Goal: Task Accomplishment & Management: Complete application form

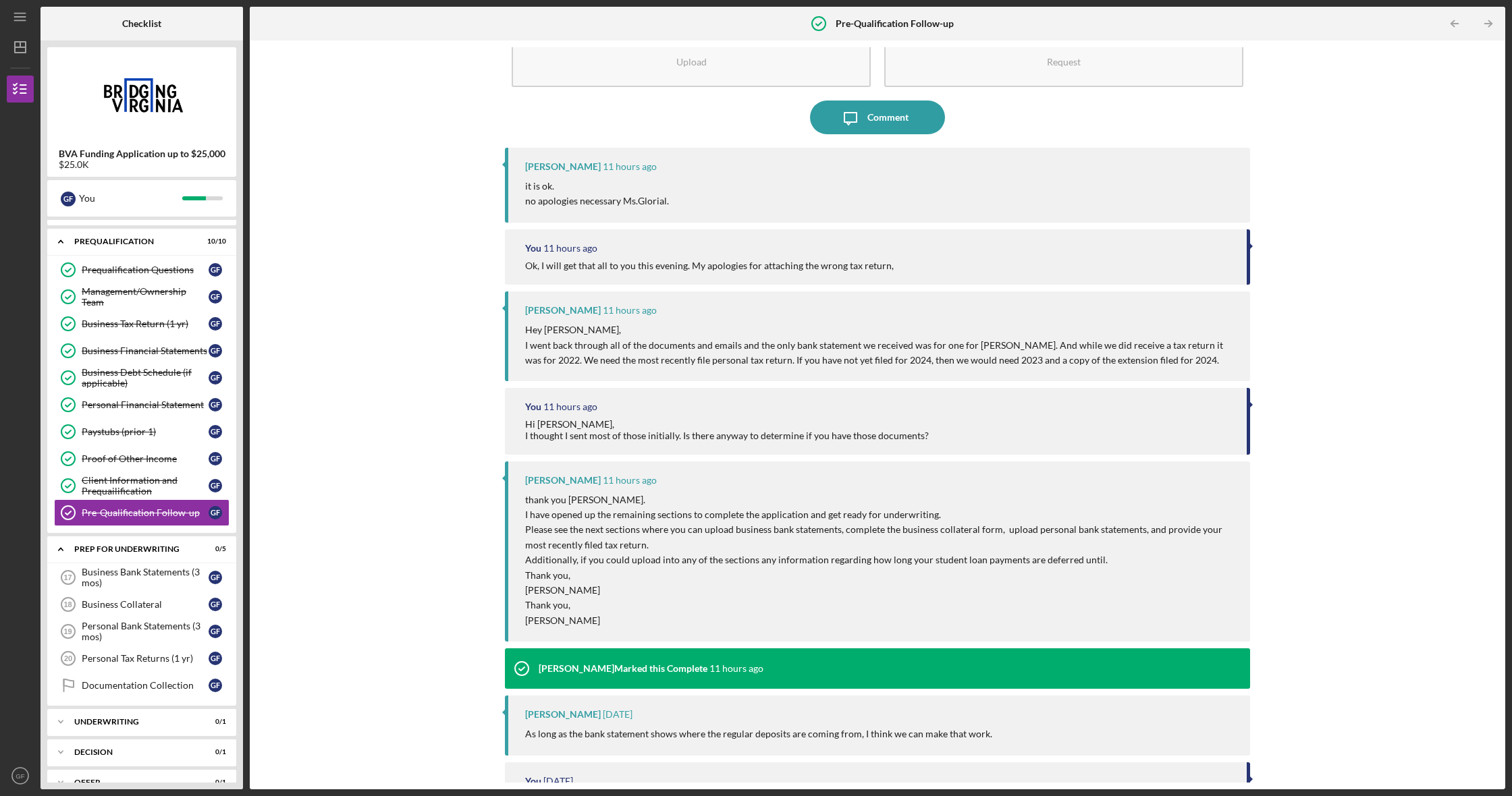
scroll to position [66, 0]
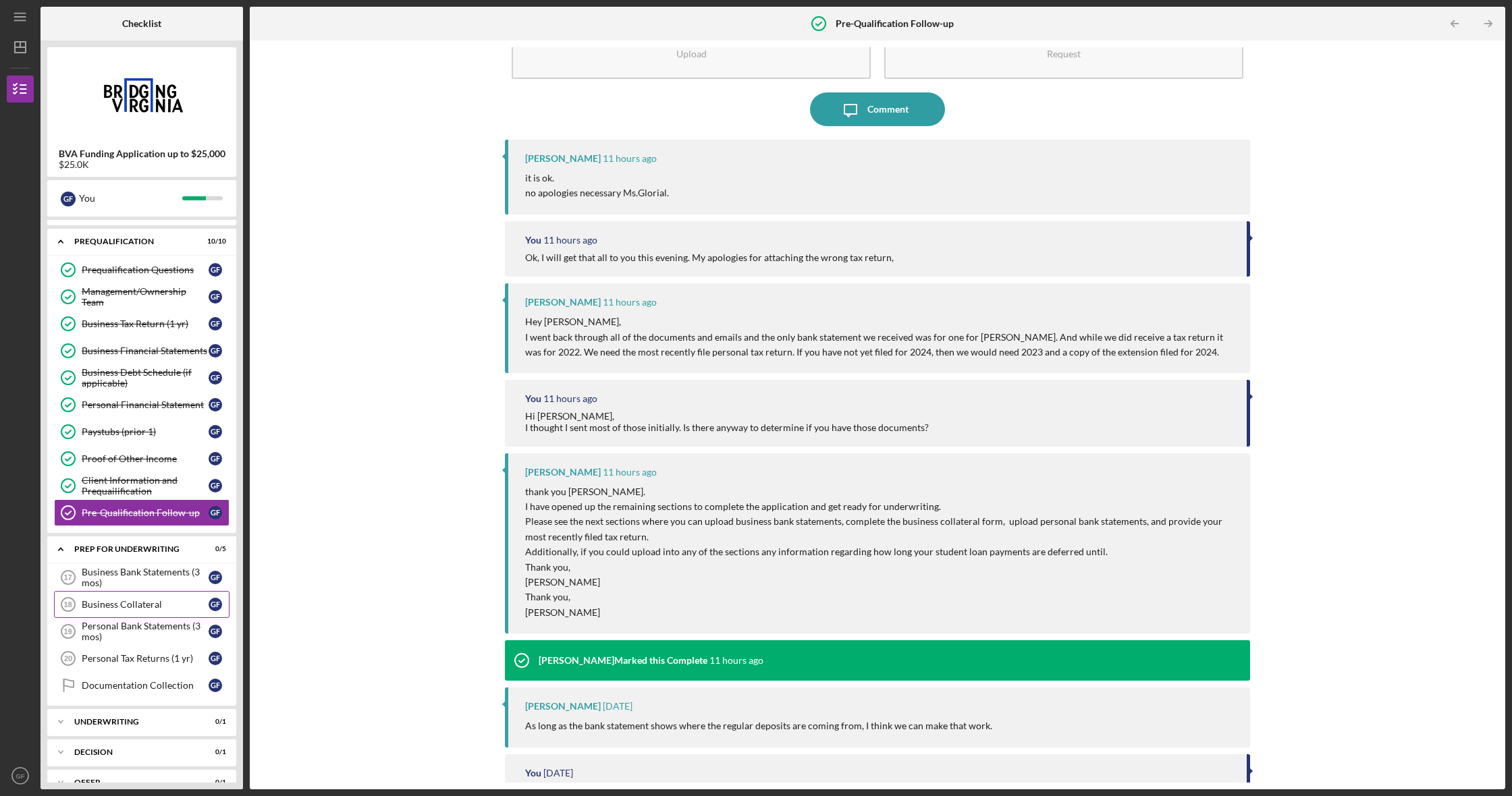
click at [128, 610] on link "Business Collateral 18 Business Collateral G F" at bounding box center [142, 605] width 175 height 27
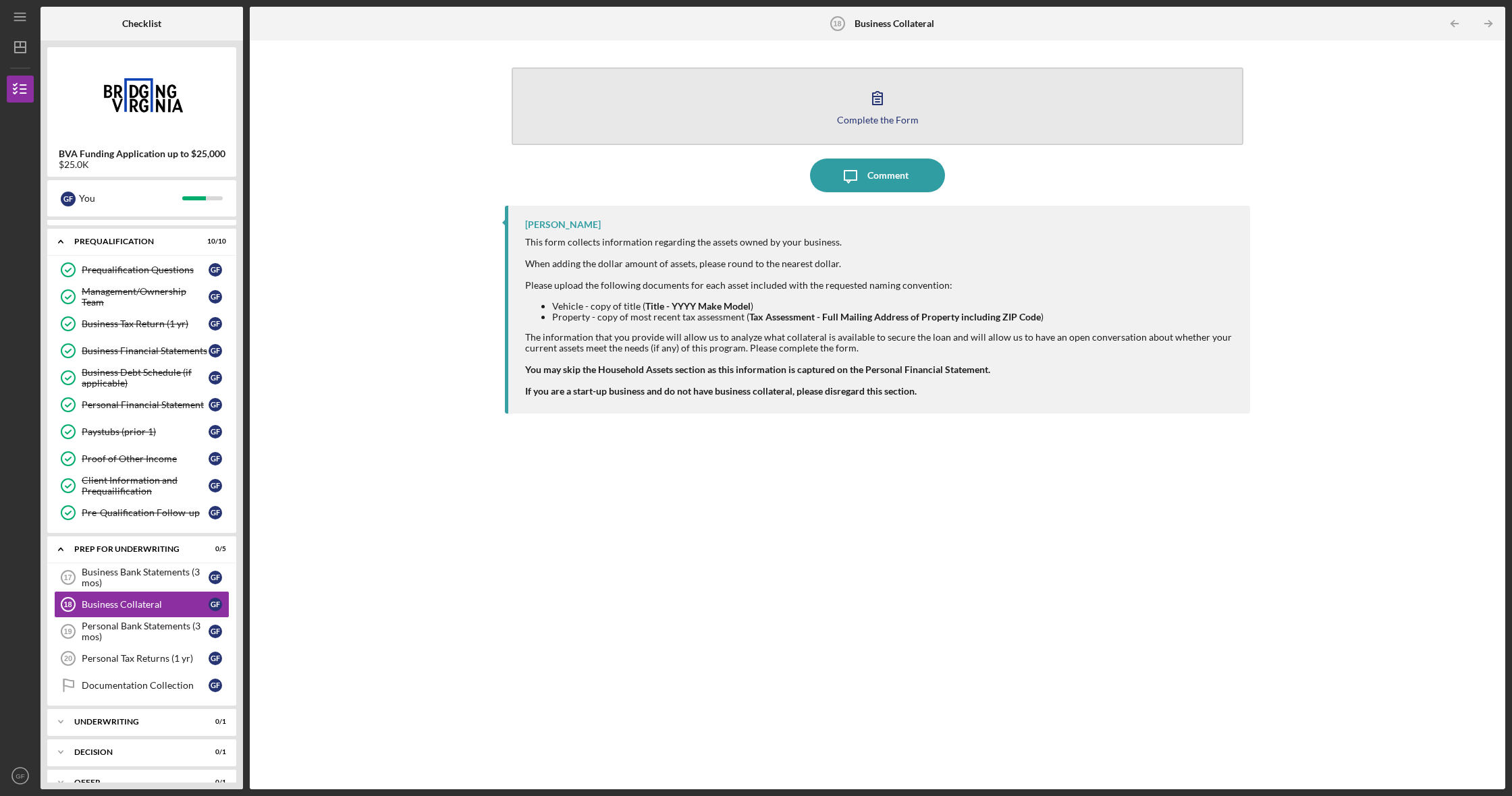
click at [885, 109] on icon "button" at bounding box center [878, 98] width 34 height 34
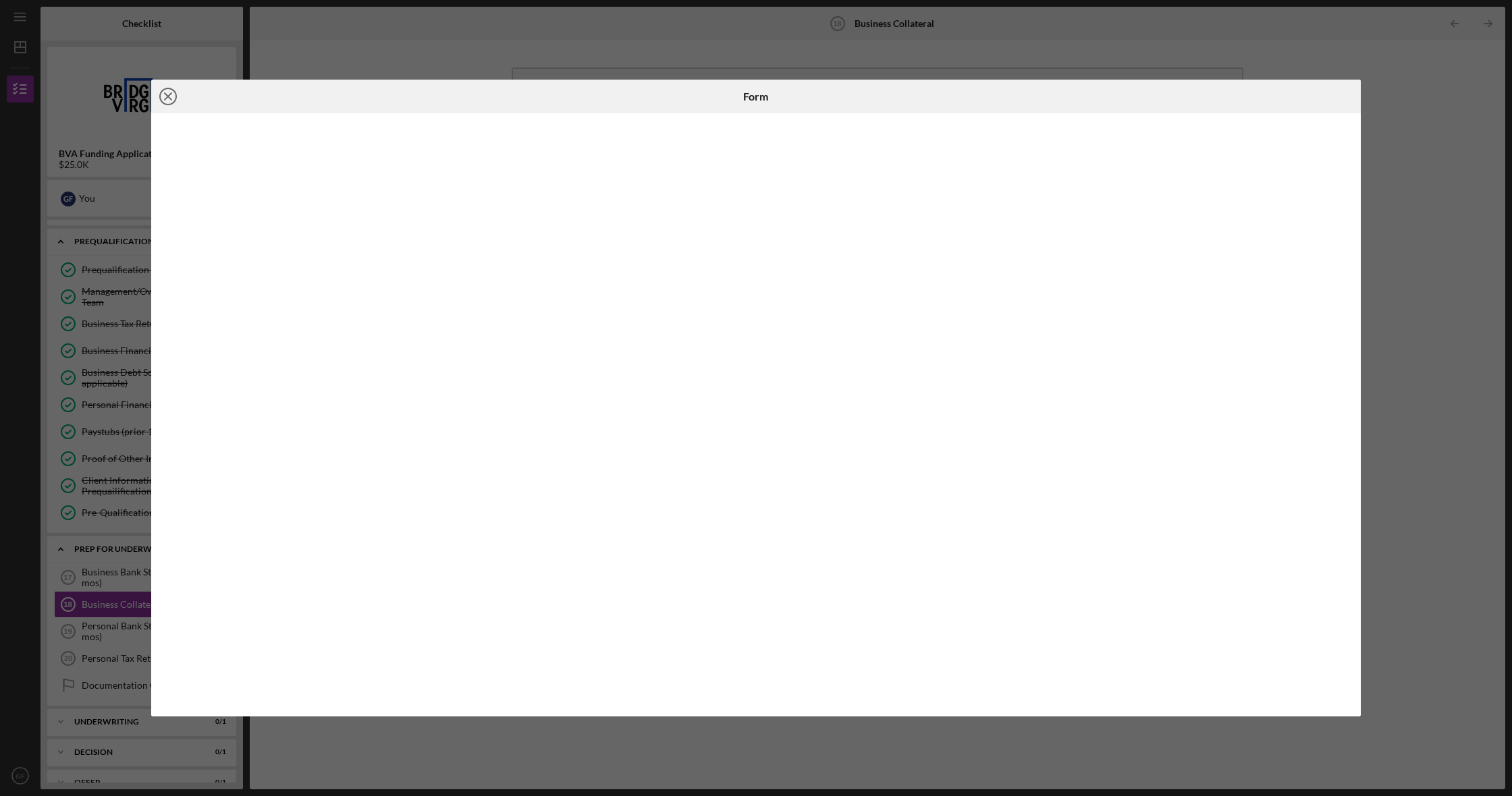
click at [170, 96] on line at bounding box center [168, 97] width 7 height 7
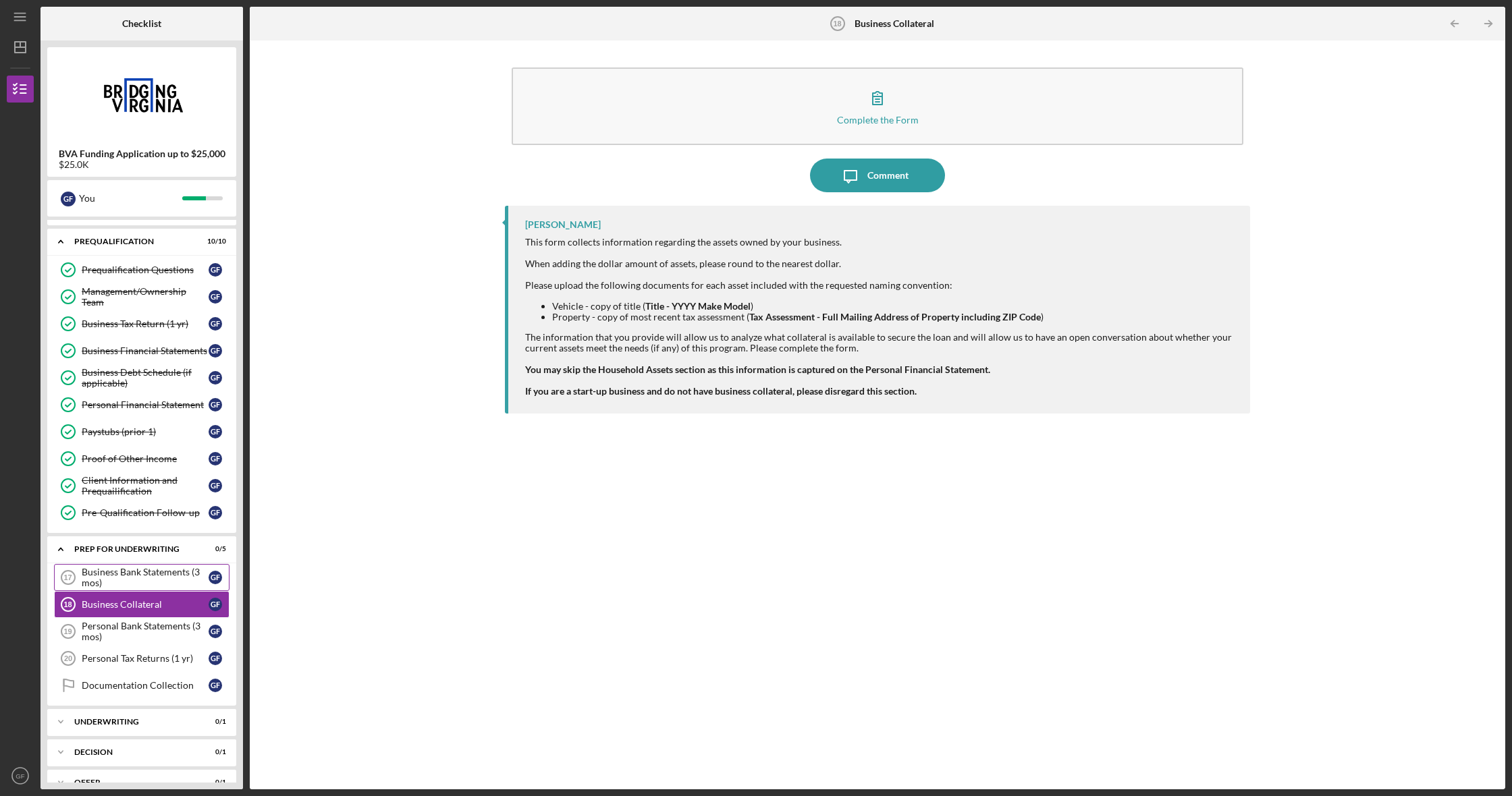
click at [117, 568] on div "Business Bank Statements (3 mos)" at bounding box center [145, 577] width 127 height 22
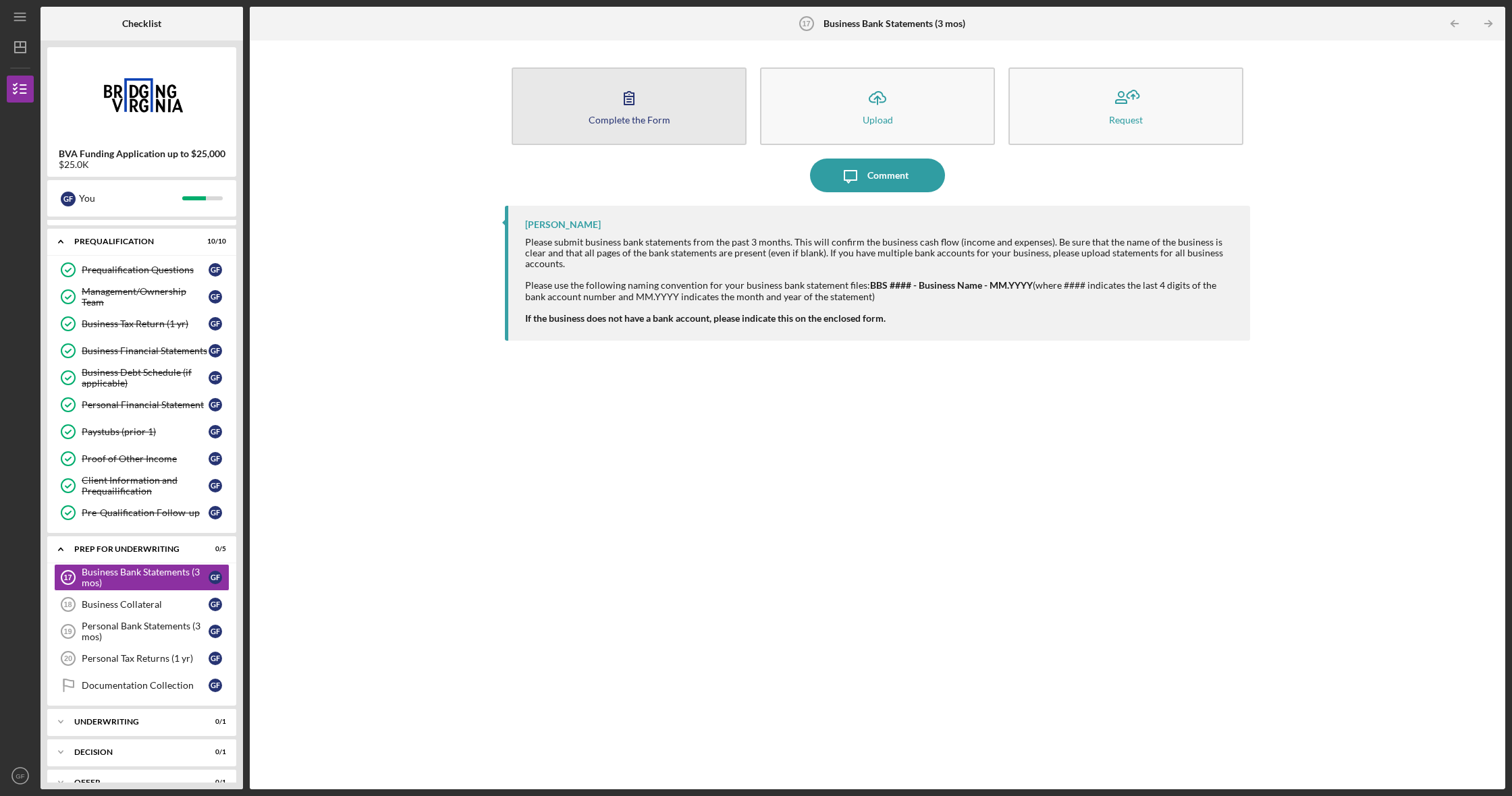
click at [601, 109] on button "Complete the Form Form" at bounding box center [629, 106] width 235 height 78
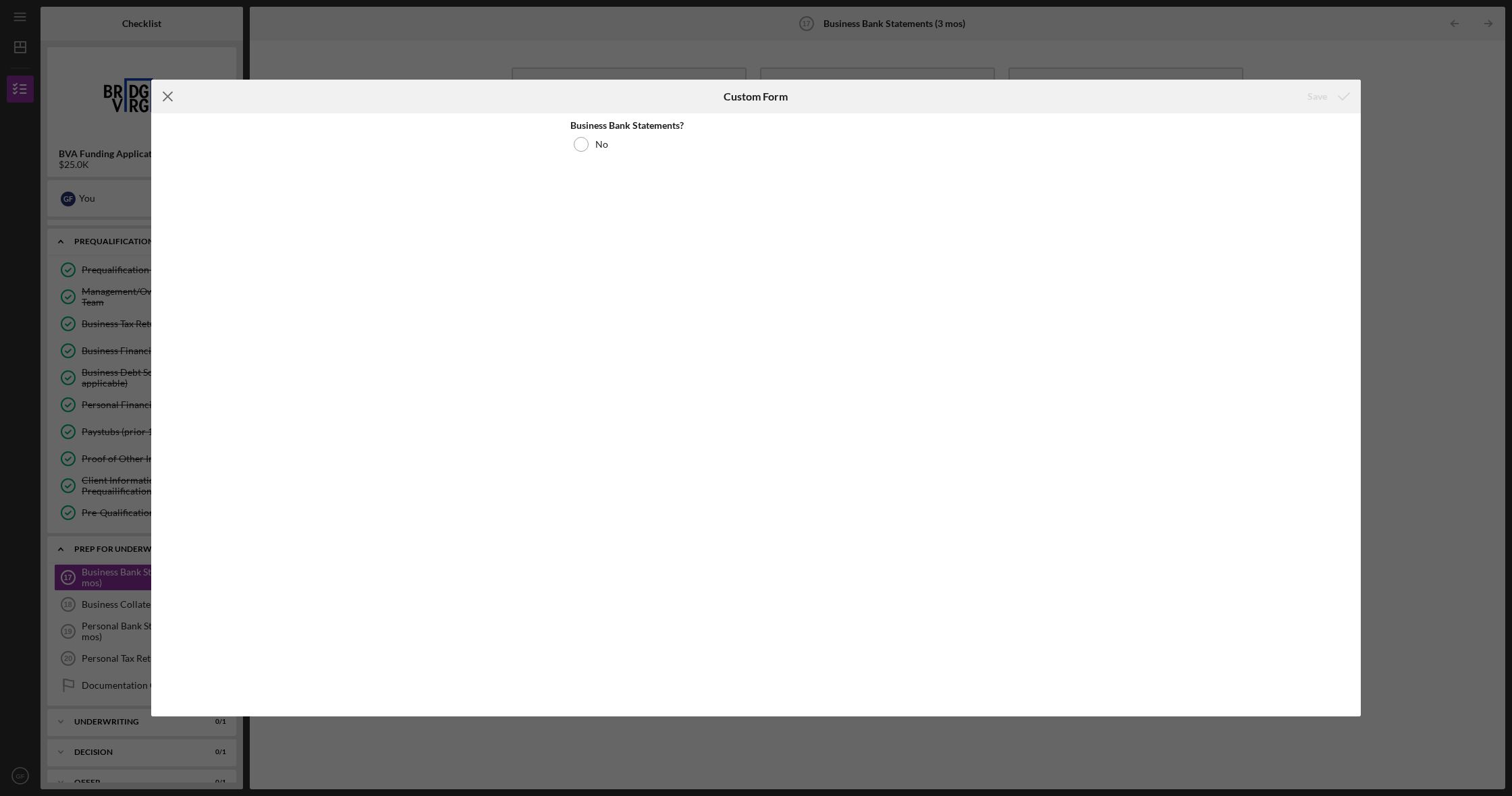
click at [173, 94] on icon "Icon/Menu Close" at bounding box center [168, 97] width 34 height 34
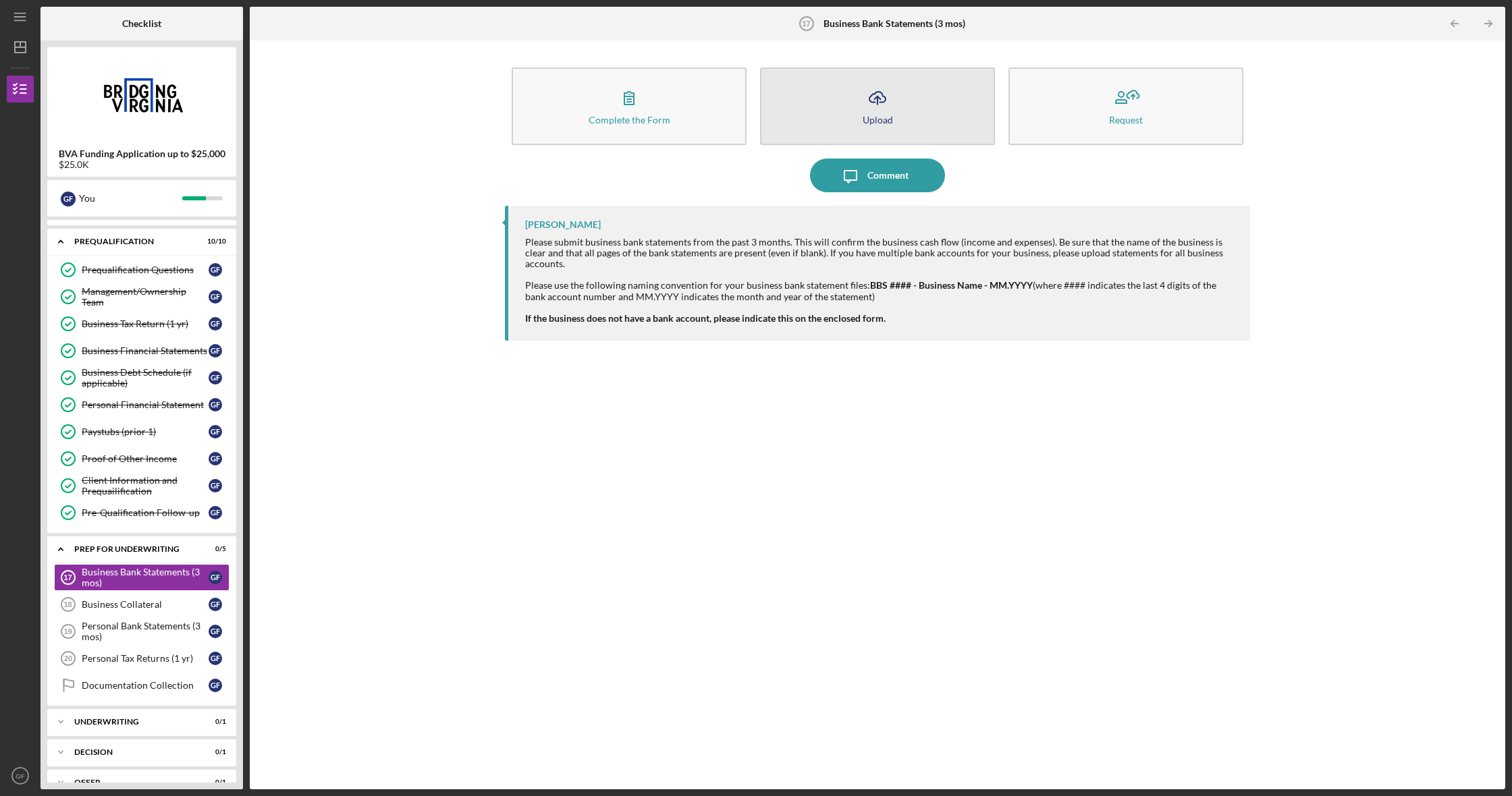
click at [887, 107] on icon "Icon/Upload" at bounding box center [878, 98] width 34 height 34
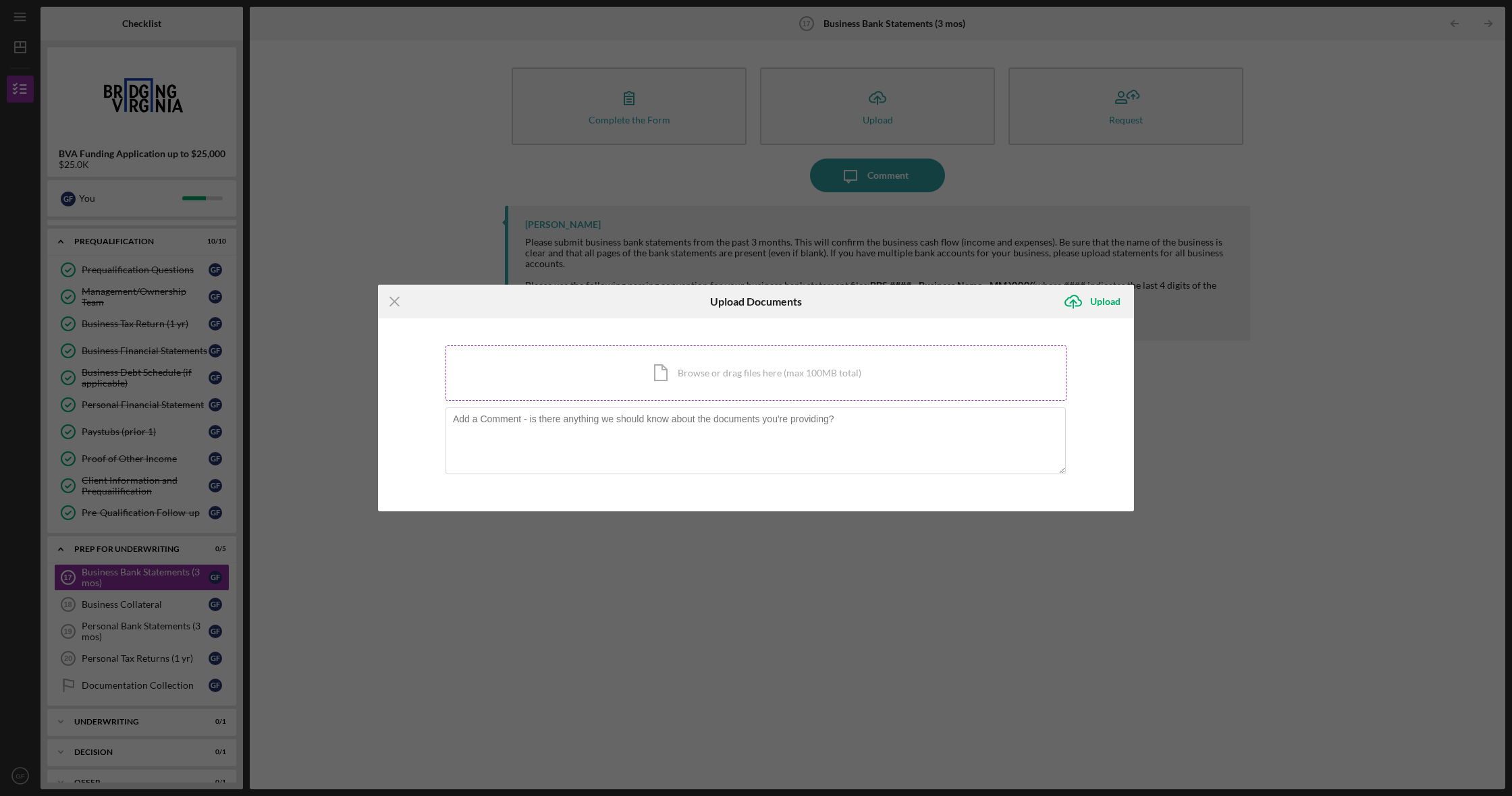
click at [690, 387] on div "Icon/Document Browse or drag files here (max 100MB total) Tap to choose files o…" at bounding box center [756, 373] width 621 height 55
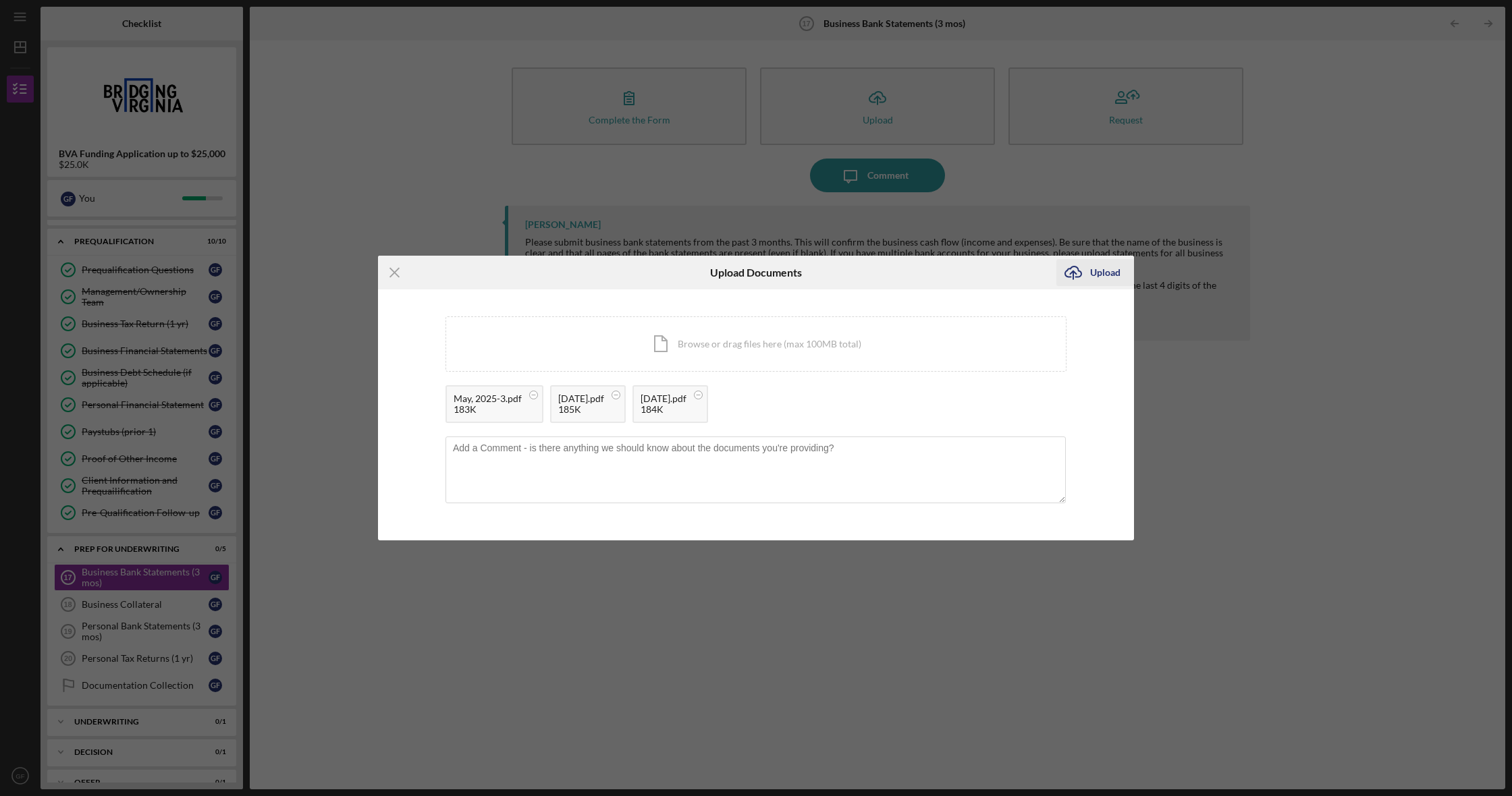
click at [1103, 270] on div "Upload" at bounding box center [1105, 273] width 30 height 27
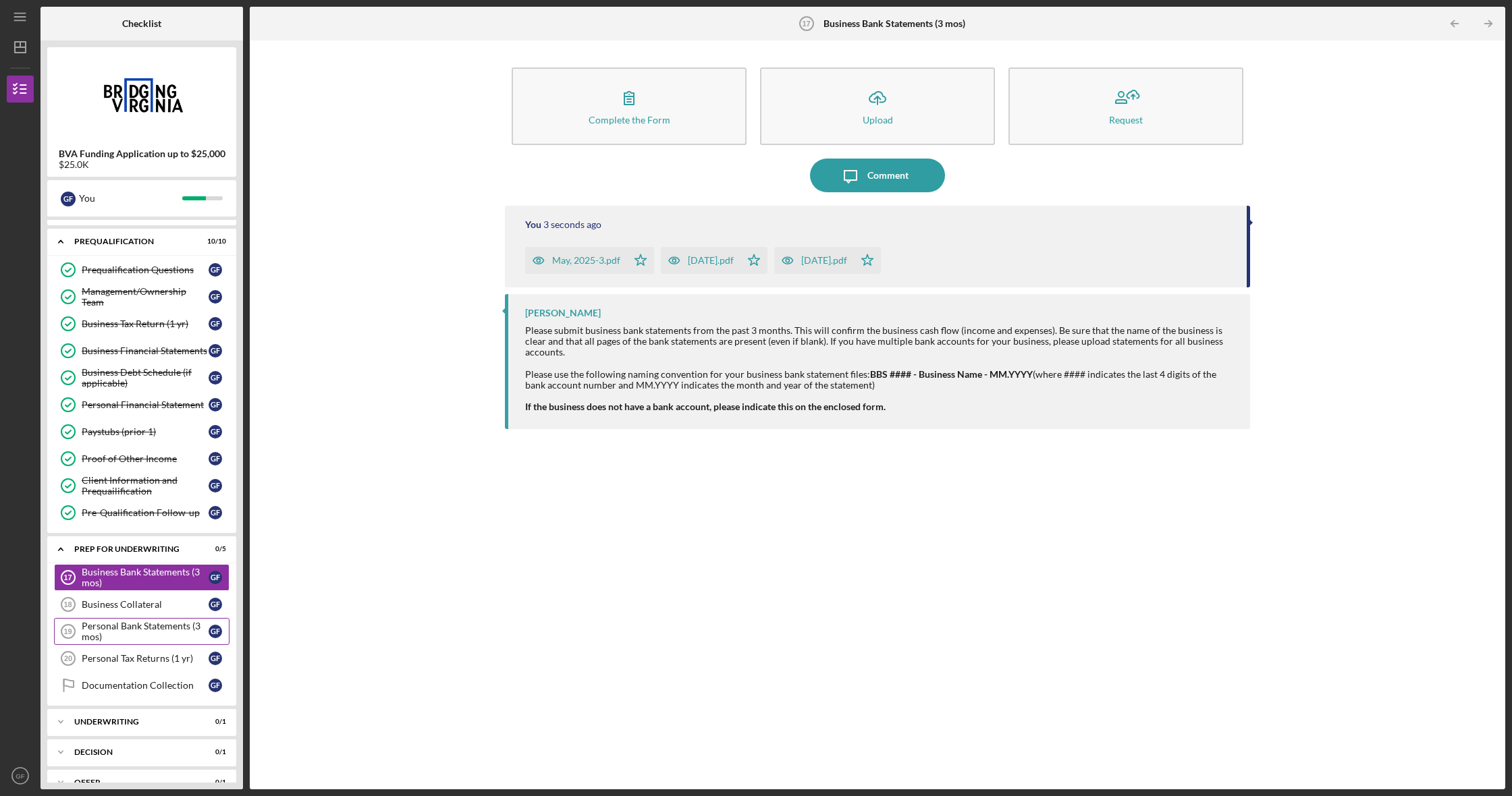
click at [144, 633] on div "Personal Bank Statements (3 mos)" at bounding box center [145, 631] width 127 height 22
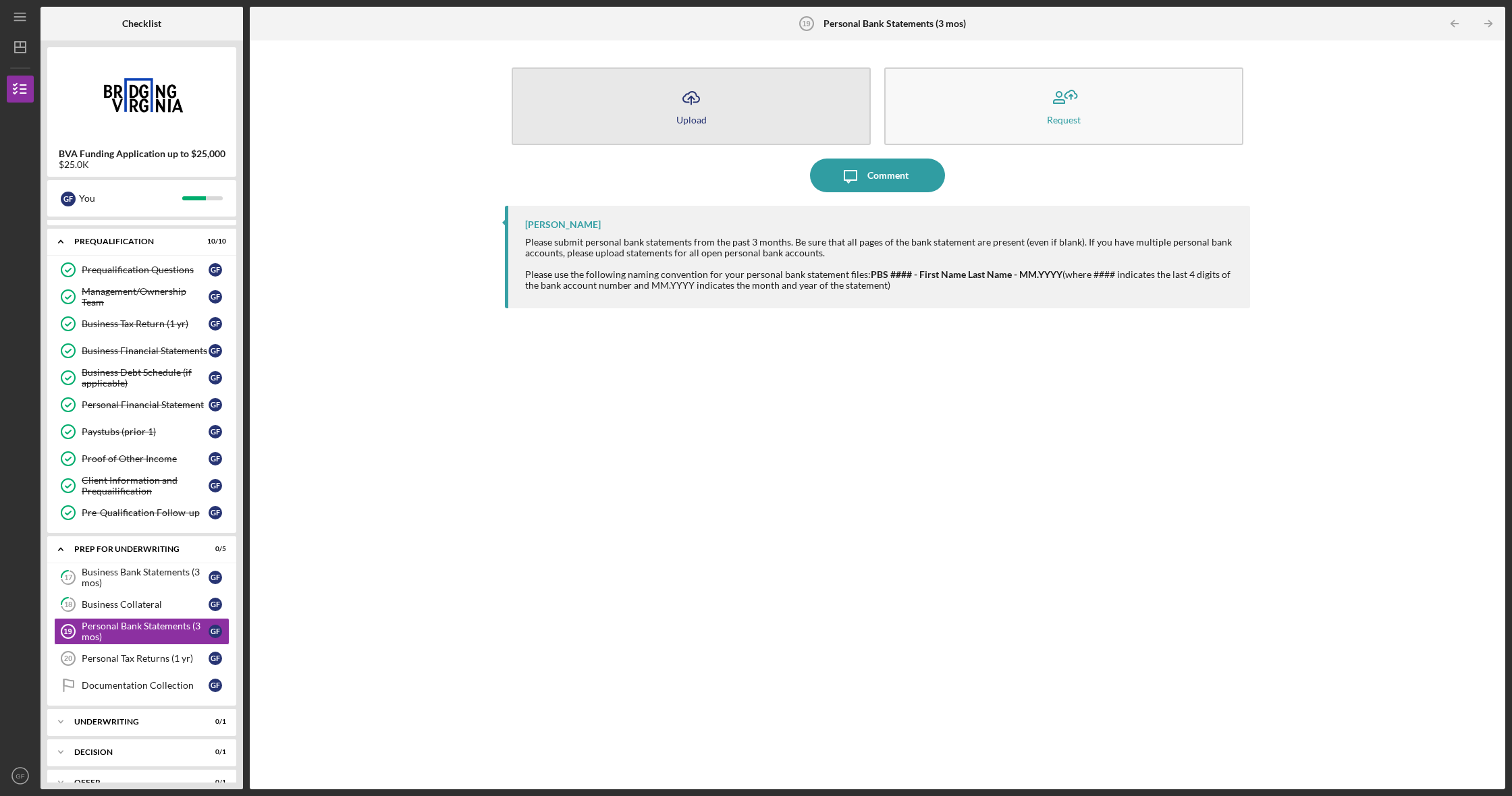
click at [682, 125] on button "Icon/Upload Upload" at bounding box center [691, 106] width 359 height 78
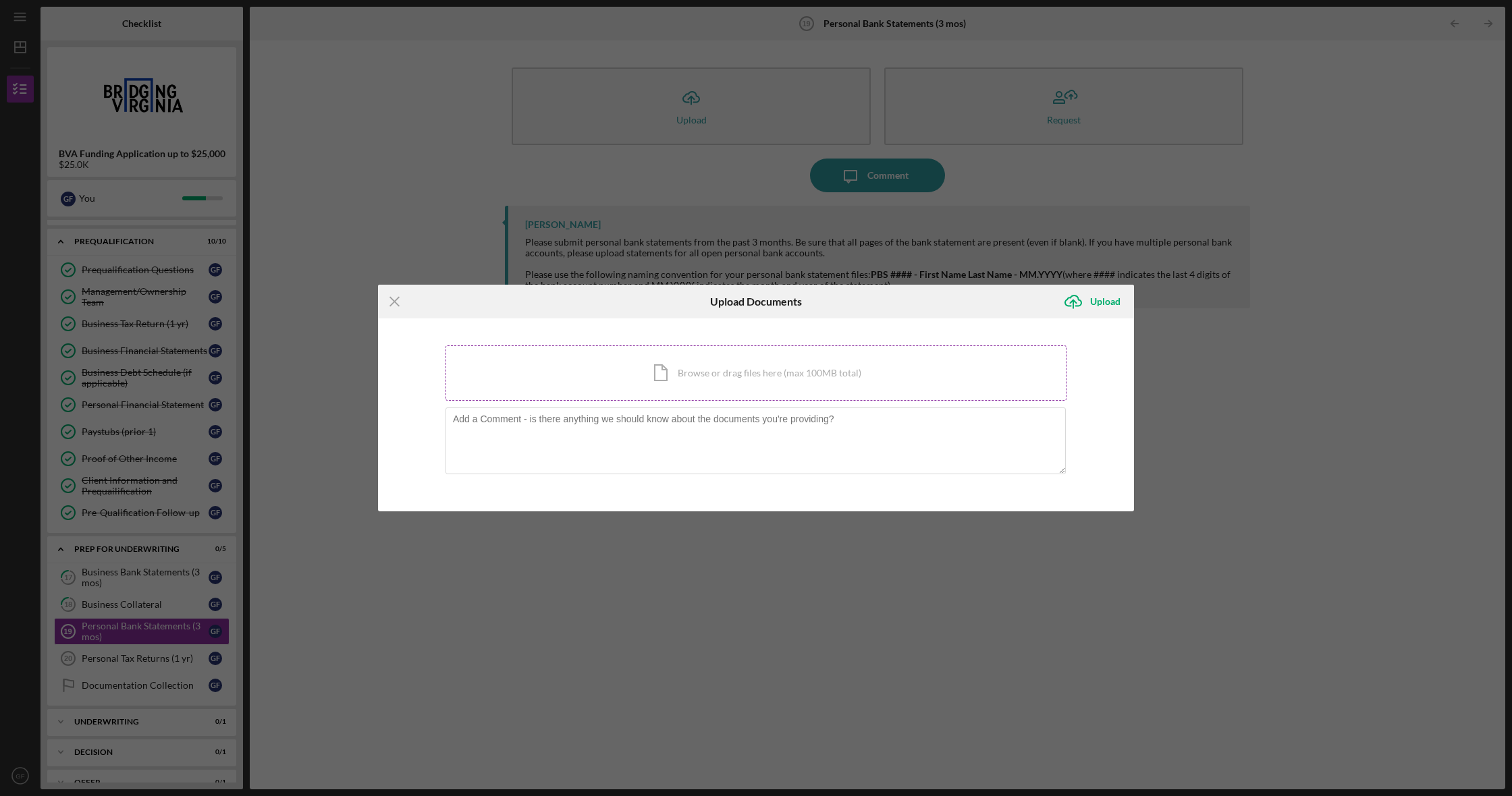
click at [702, 374] on div "Icon/Document Browse or drag files here (max 100MB total) Tap to choose files o…" at bounding box center [756, 373] width 621 height 55
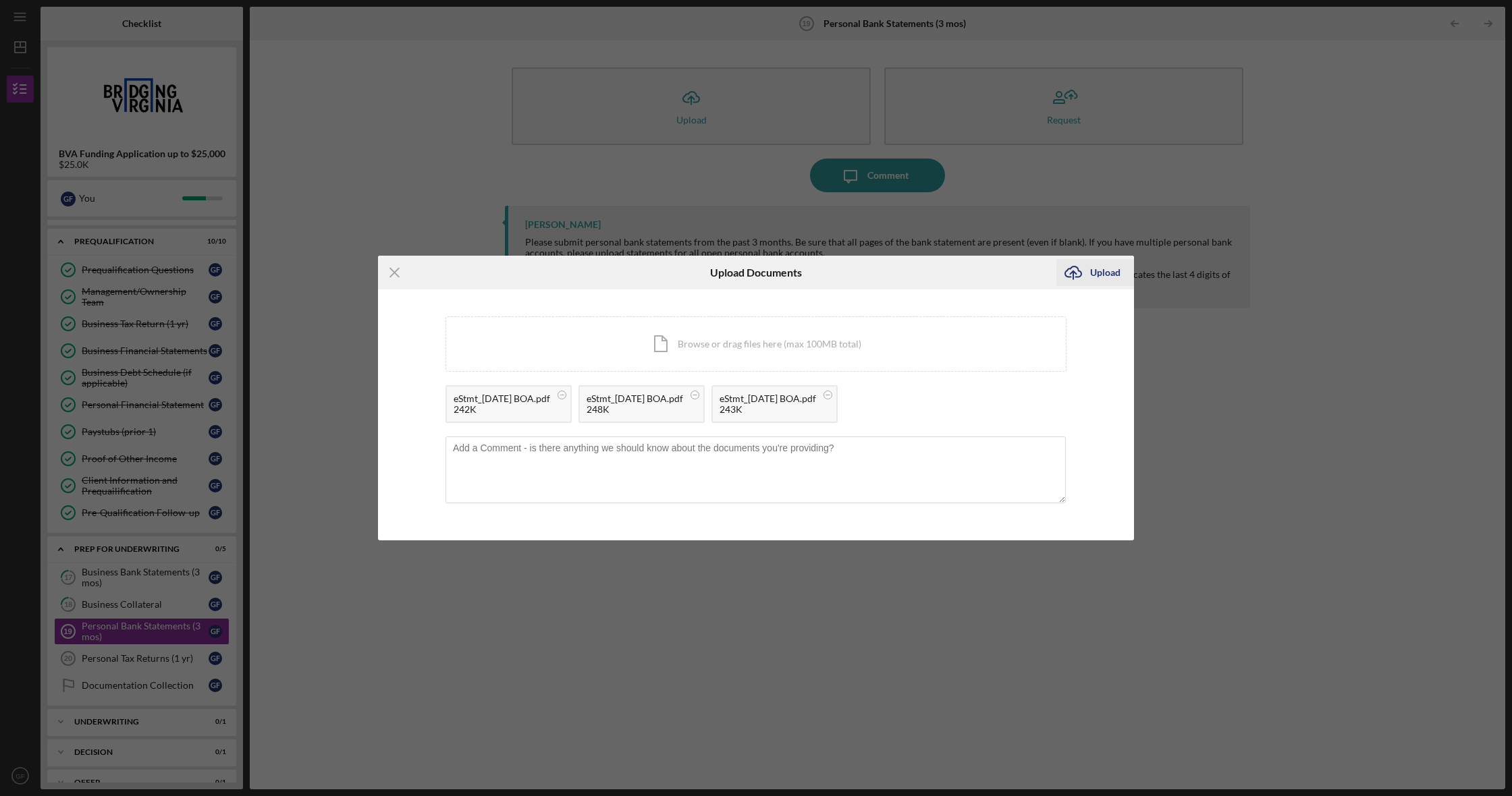
click at [1105, 272] on div "Upload" at bounding box center [1105, 273] width 30 height 27
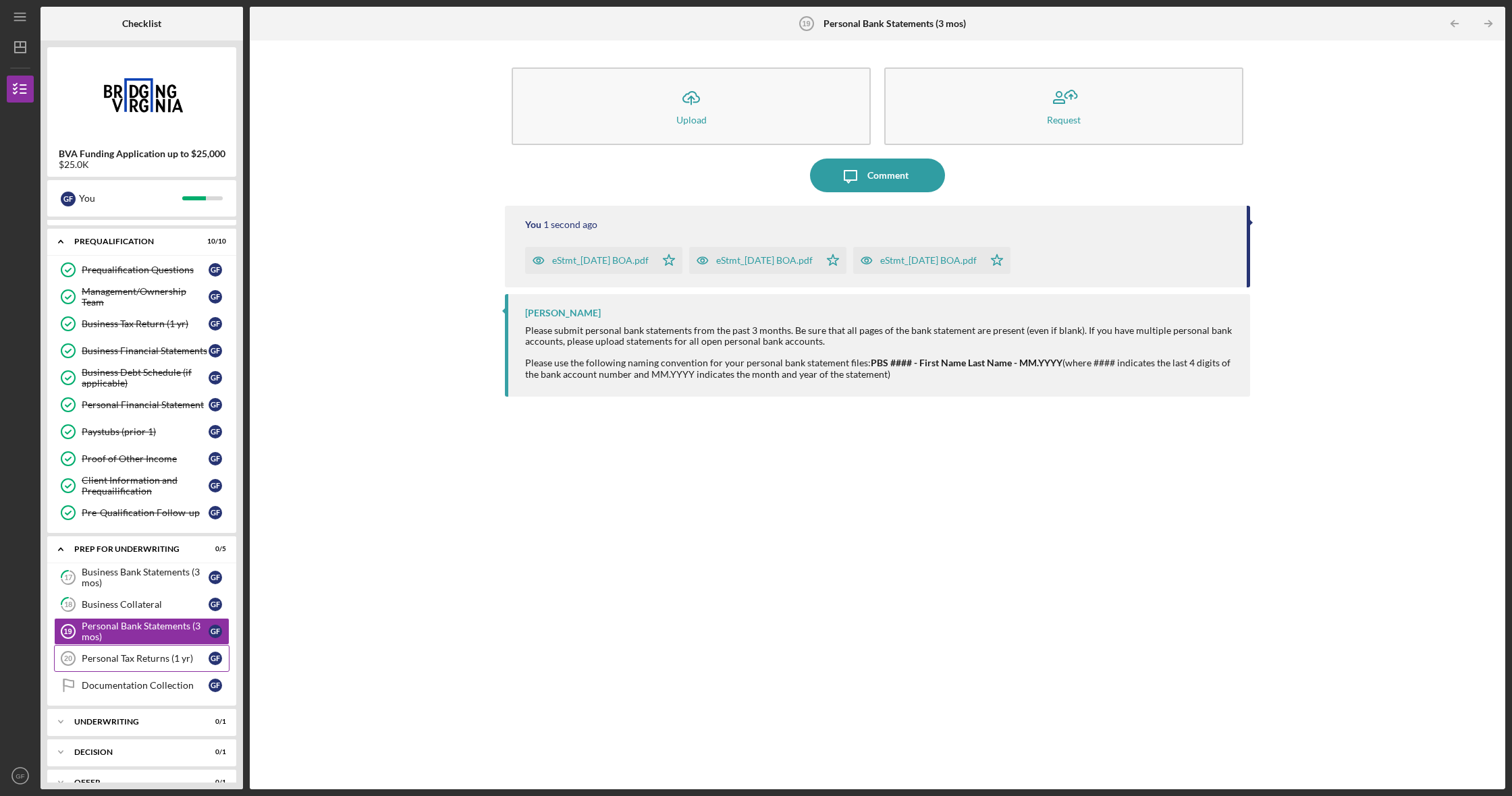
click at [135, 660] on div "Personal Tax Returns (1 yr)" at bounding box center [145, 658] width 127 height 11
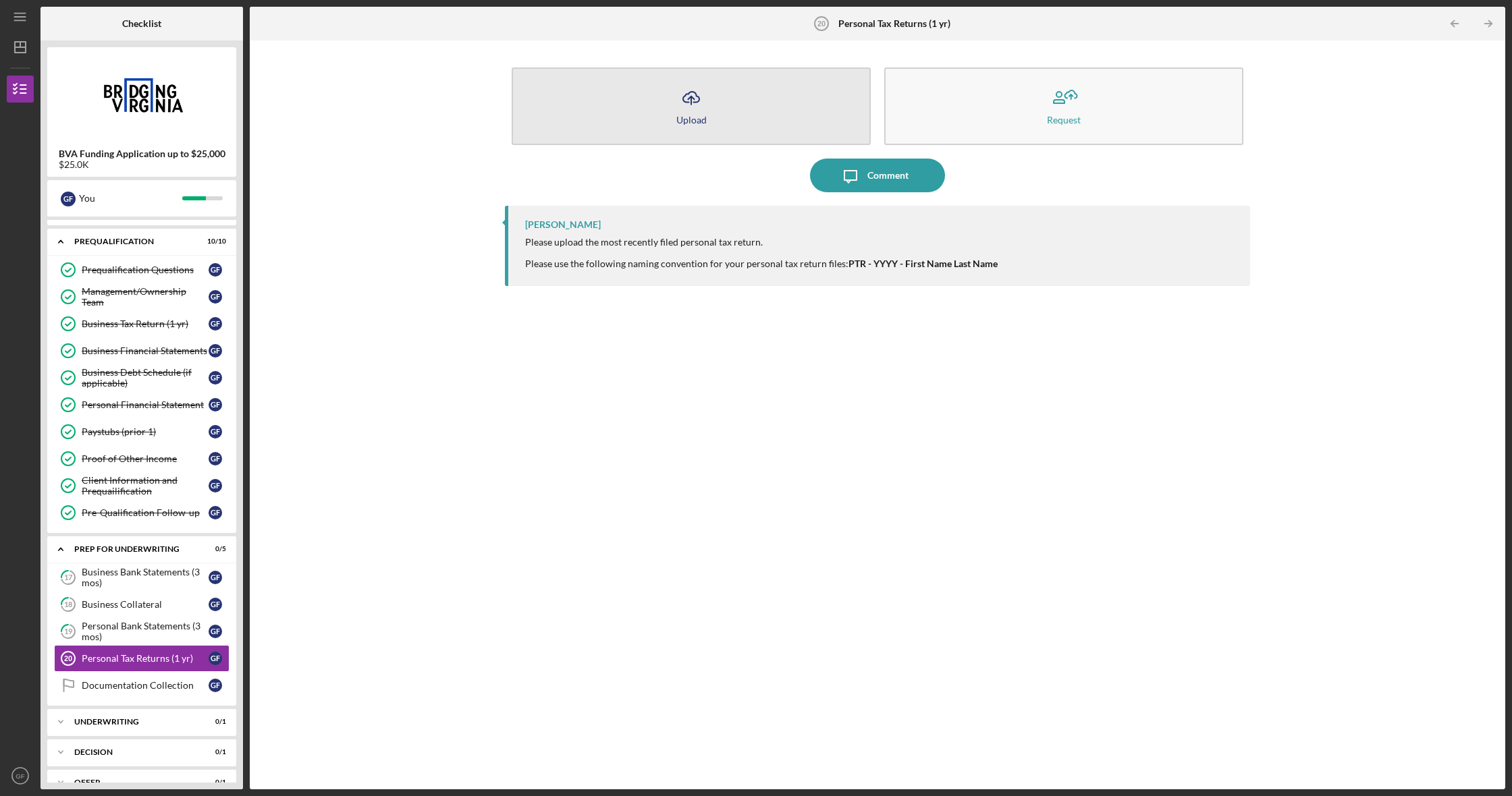
click at [666, 109] on button "Icon/Upload Upload" at bounding box center [691, 106] width 359 height 78
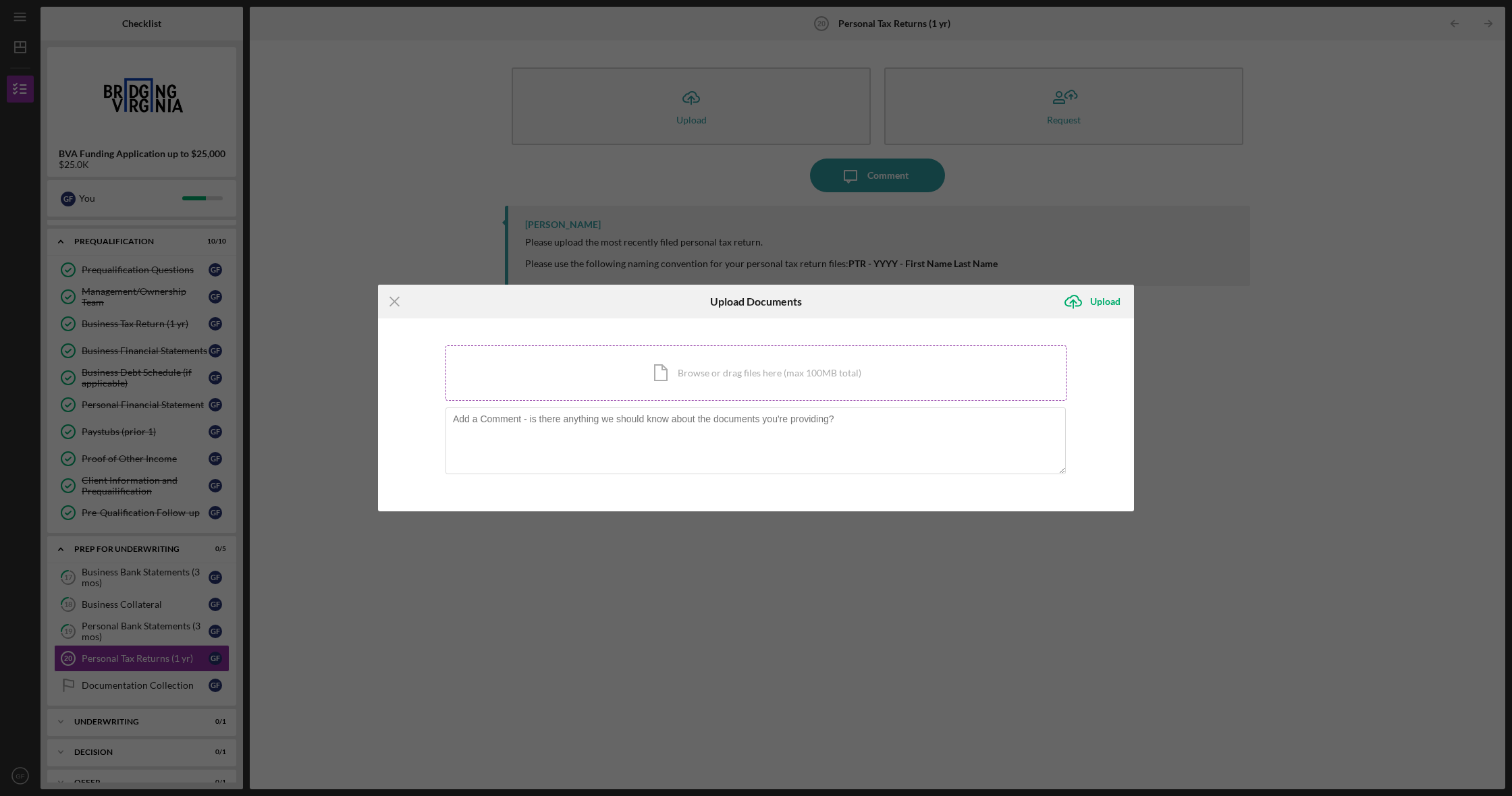
click at [709, 374] on div "Icon/Document Browse or drag files here (max 100MB total) Tap to choose files o…" at bounding box center [756, 373] width 621 height 55
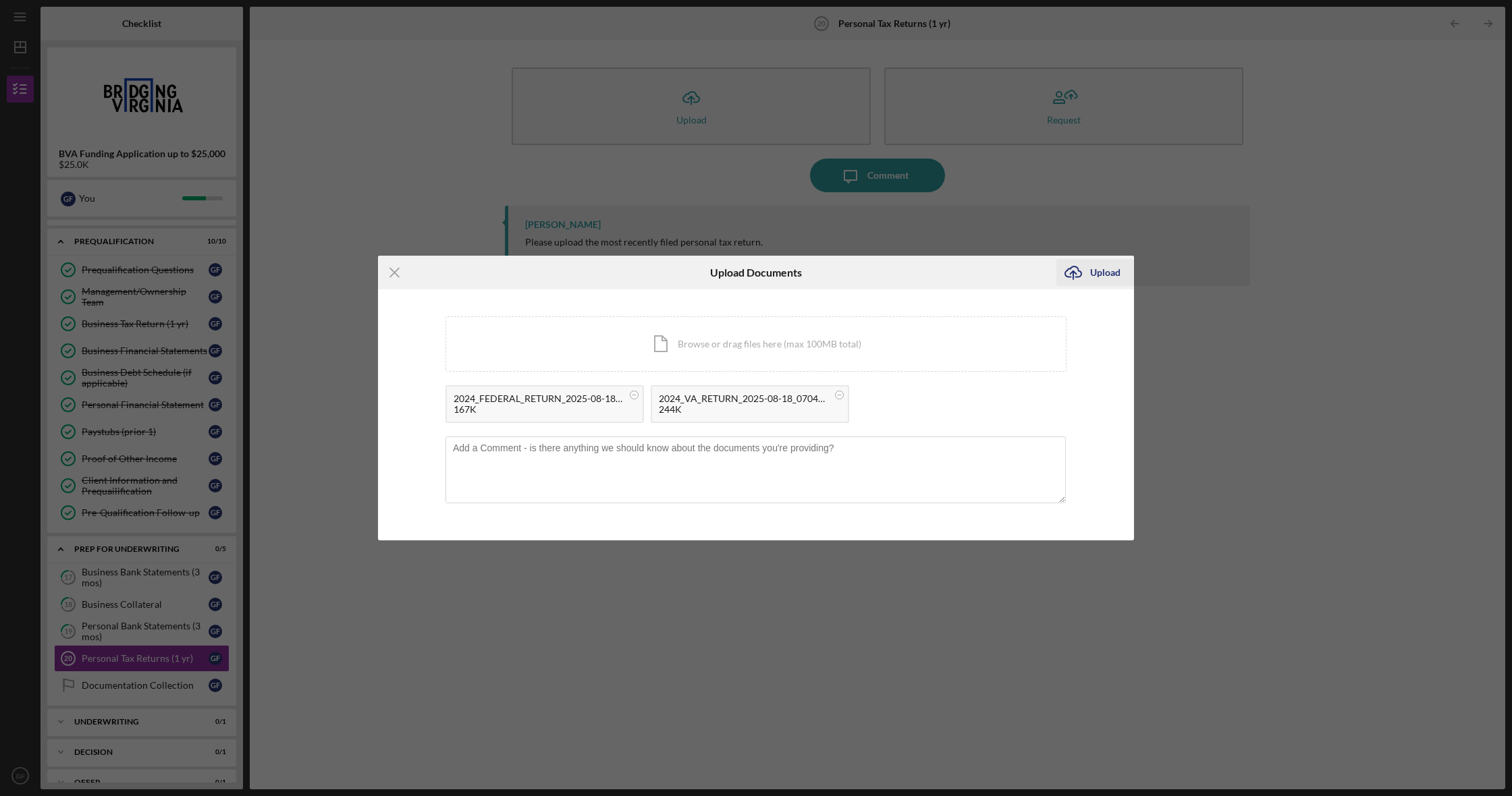
click at [1095, 270] on div "Upload" at bounding box center [1105, 273] width 30 height 27
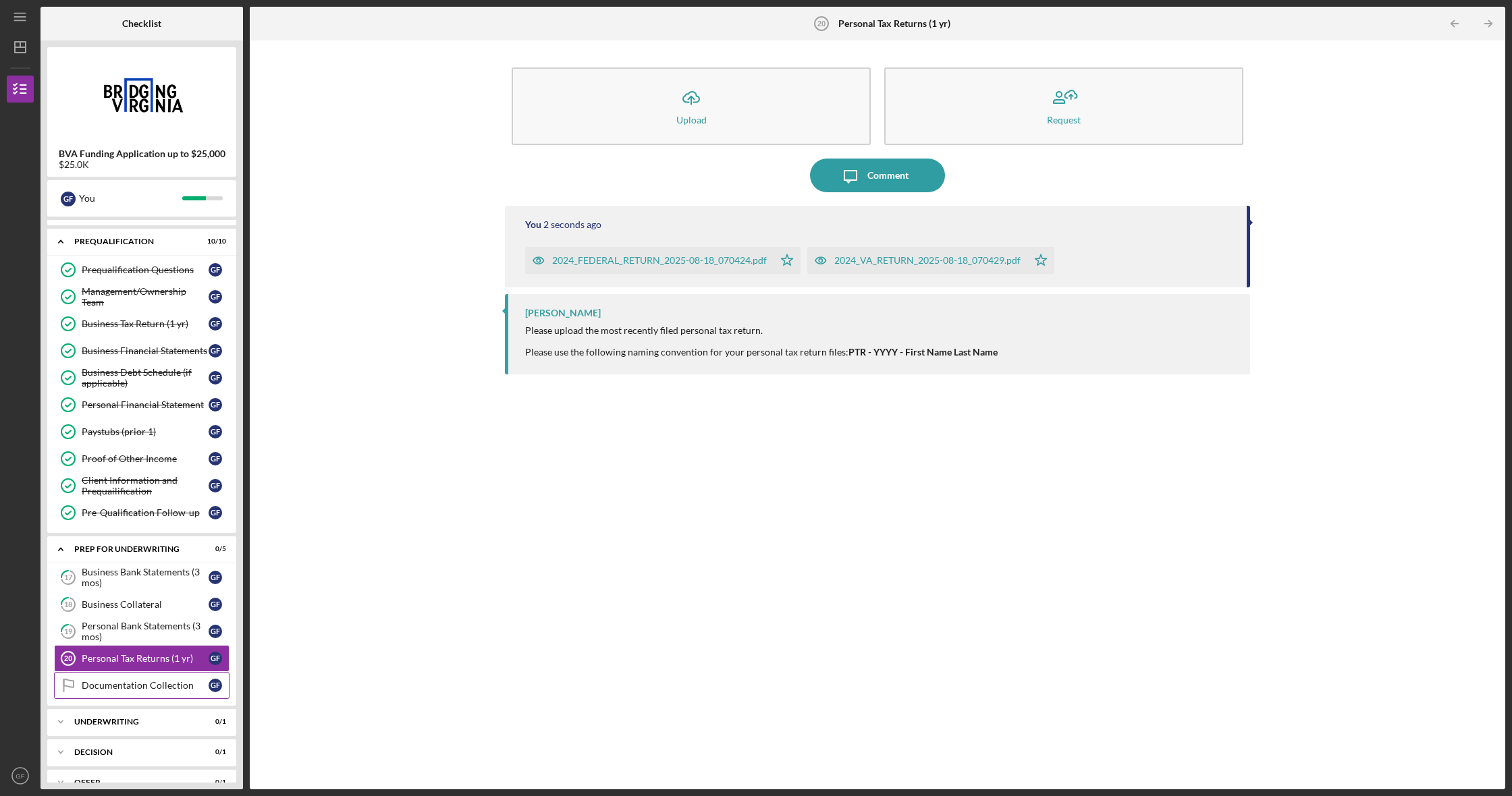
click at [161, 694] on link "Documentation Collection Documentation Collection G F" at bounding box center [142, 685] width 175 height 27
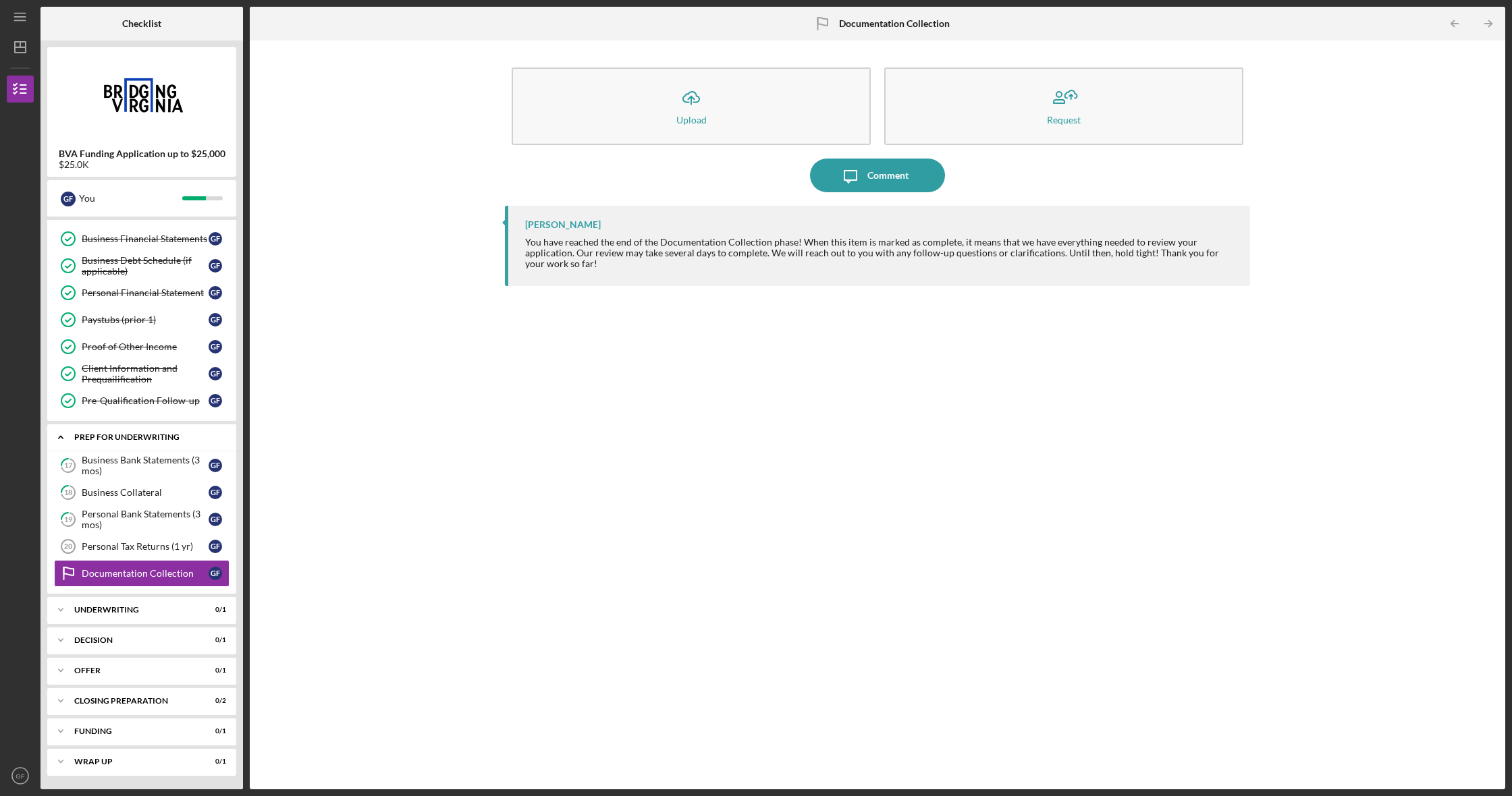
scroll to position [134, 0]
